Goal: Task Accomplishment & Management: Complete application form

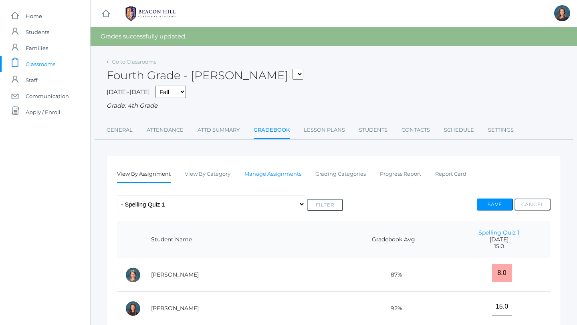
click at [288, 177] on link "Manage Assignments" at bounding box center [272, 174] width 57 height 16
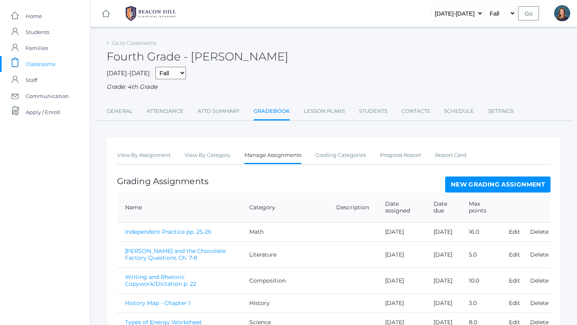
click at [462, 185] on link "New Grading Assignment" at bounding box center [497, 185] width 105 height 16
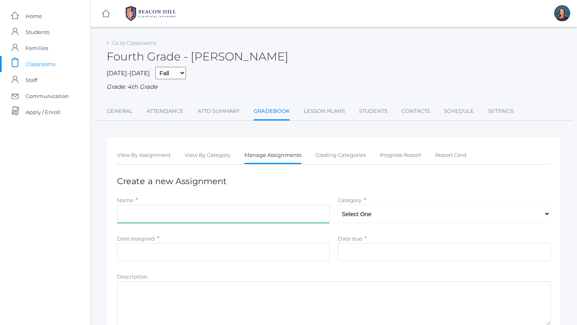
click at [234, 213] on input "Name" at bounding box center [223, 214] width 213 height 18
type input "D"
type input "Q"
type input "W & R - Lesson 3 (p. 30) Dication"
select select "1124"
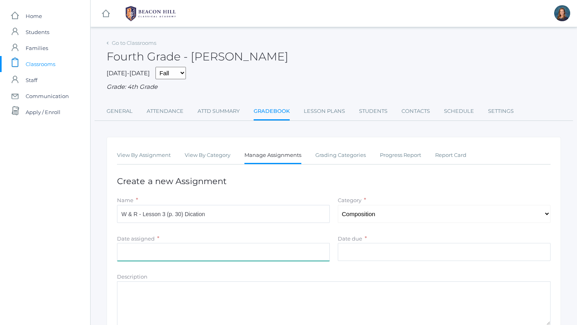
click at [218, 253] on input "Date assigned" at bounding box center [223, 252] width 213 height 18
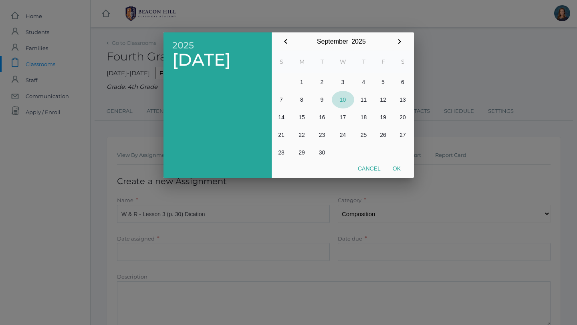
click at [345, 100] on button "10" at bounding box center [343, 100] width 22 height 18
click at [397, 169] on button "Ok" at bounding box center [396, 168] width 20 height 14
type input "[DATE]"
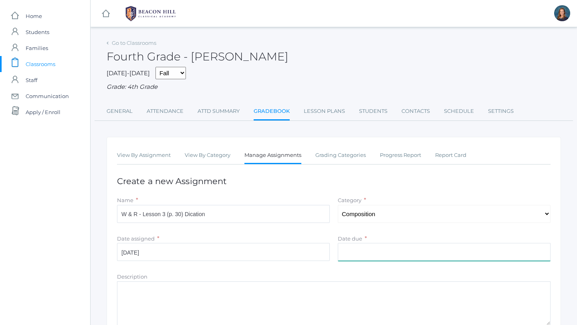
click at [364, 252] on input "Date due" at bounding box center [444, 252] width 213 height 18
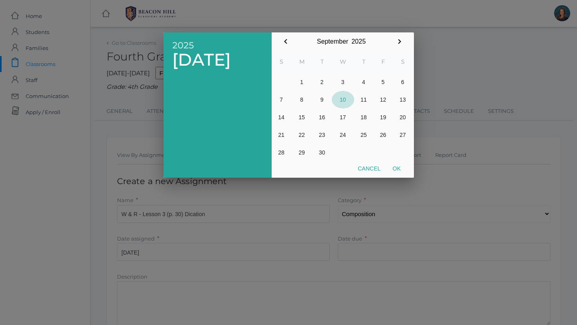
click at [344, 102] on button "10" at bounding box center [343, 100] width 22 height 18
click at [397, 169] on button "Ok" at bounding box center [396, 168] width 20 height 14
type input "[DATE]"
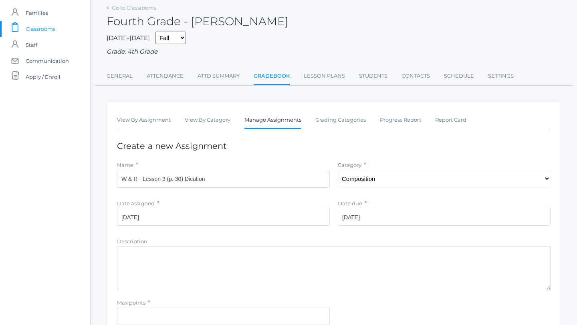
scroll to position [109, 0]
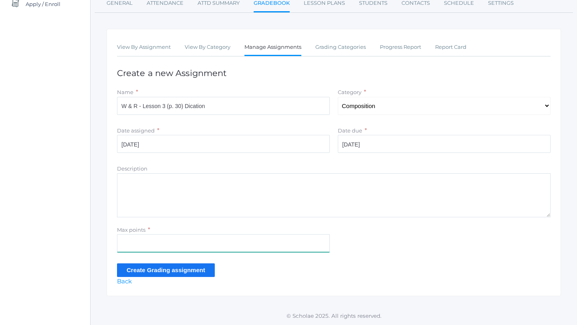
click at [185, 244] on input "Max points" at bounding box center [223, 243] width 213 height 18
type input "10"
click at [153, 272] on input "Create Grading assignment" at bounding box center [166, 270] width 98 height 13
